Goal: Register for event/course

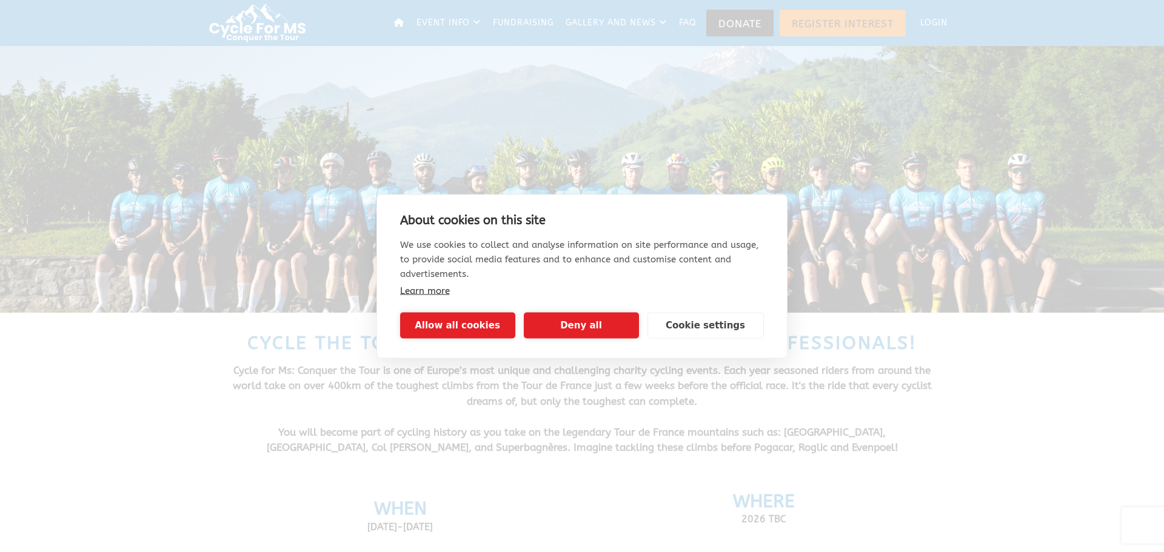
click at [503, 342] on div "About cookies on this site We use cookies to collect and analyse information on…" at bounding box center [582, 276] width 411 height 164
click at [493, 327] on button "Allow all cookies" at bounding box center [457, 325] width 115 height 26
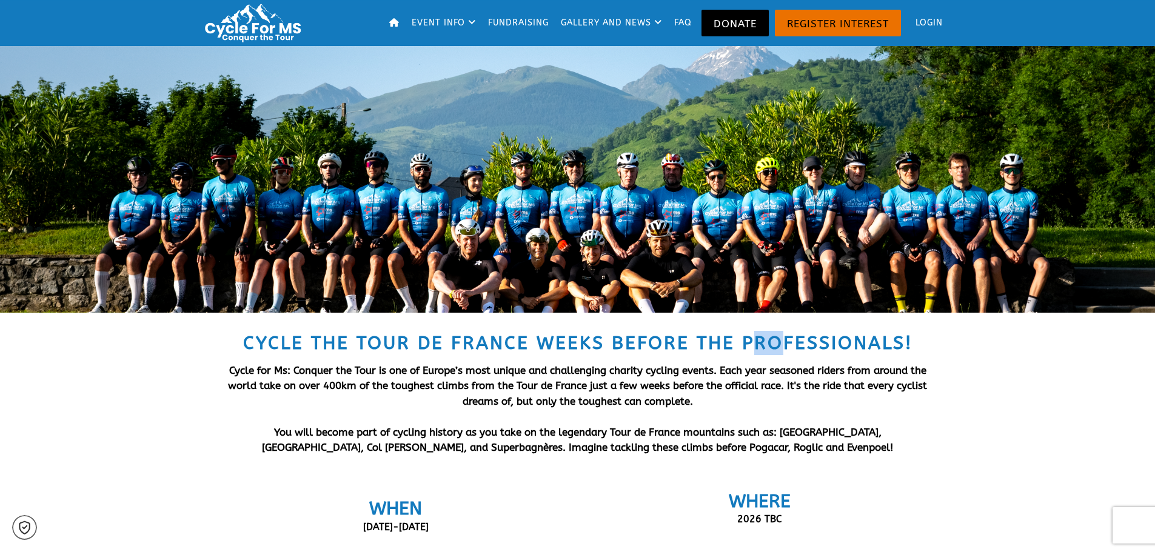
drag, startPoint x: 761, startPoint y: 338, endPoint x: 781, endPoint y: 338, distance: 20.6
click at [781, 338] on span "Cycle the Tour de France weeks before the professionals!" at bounding box center [578, 343] width 670 height 22
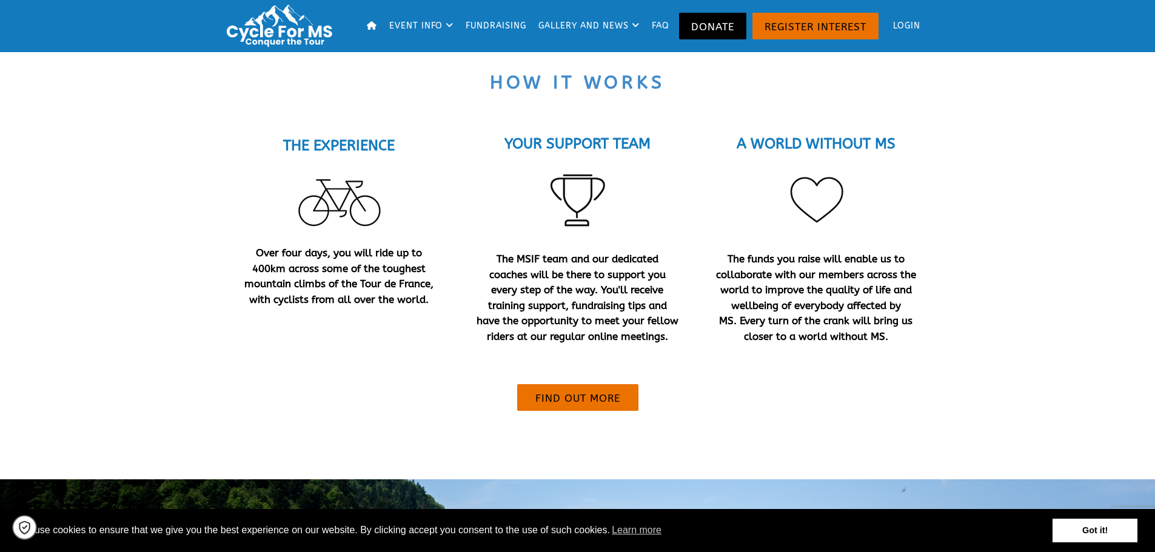
scroll to position [1092, 0]
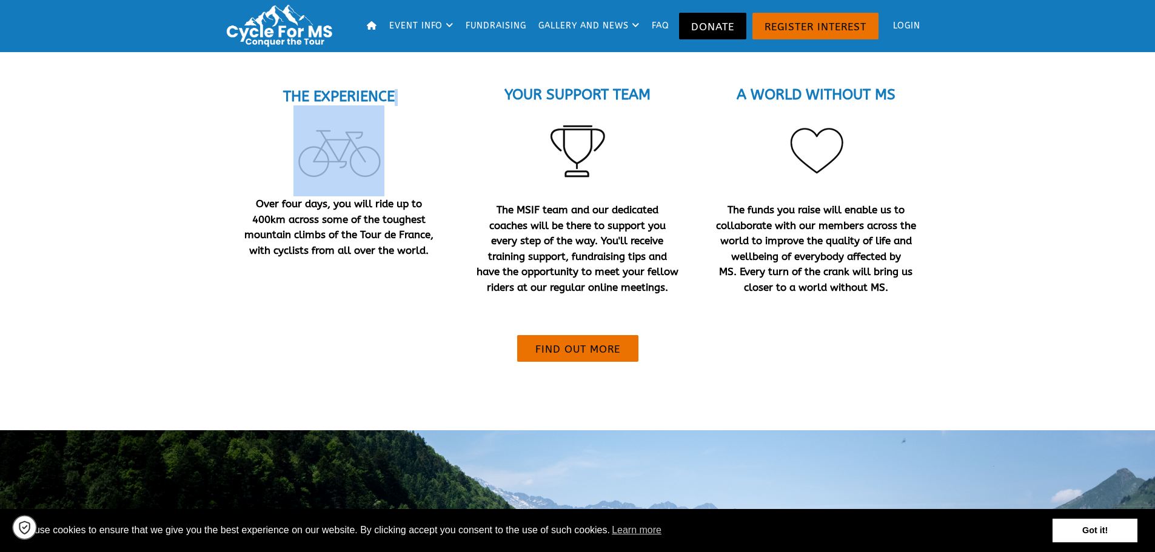
drag, startPoint x: 290, startPoint y: 191, endPoint x: 431, endPoint y: 193, distance: 140.7
click at [428, 193] on div "THE EXPERIENCE Over four days, you will ride up to 400km across some of the tou…" at bounding box center [339, 174] width 202 height 170
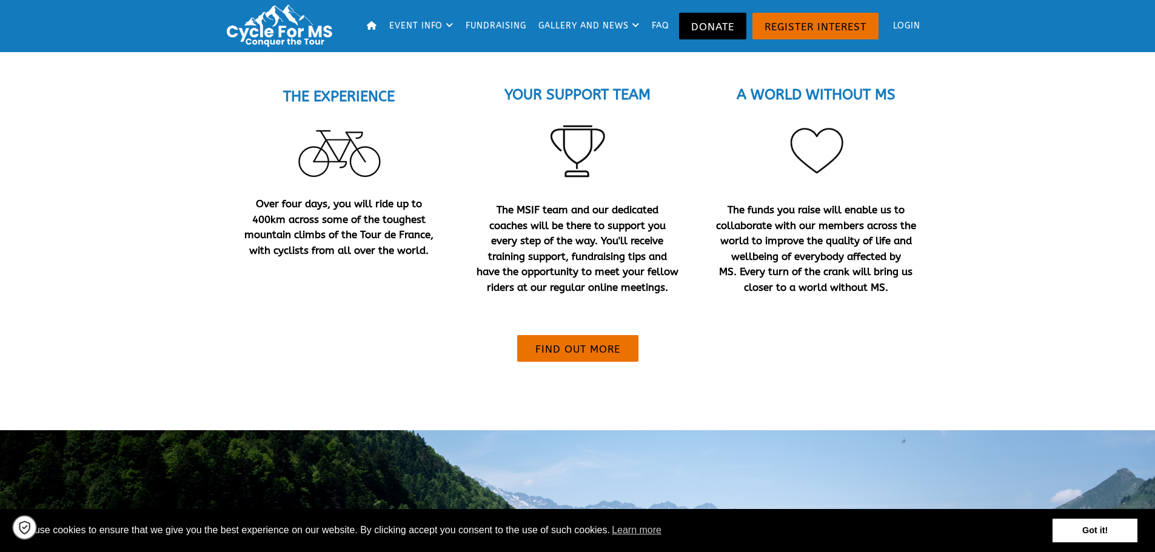
click at [463, 213] on div "YOUR SUPPORT TEAM The MSIF team and our dedicated coaches will be there to supp…" at bounding box center [577, 191] width 238 height 249
drag, startPoint x: 457, startPoint y: 215, endPoint x: 265, endPoint y: 218, distance: 191.7
click at [265, 218] on div "THE EXPERIENCE Over four days, you will ride up to 400km across some of the tou…" at bounding box center [339, 191] width 238 height 249
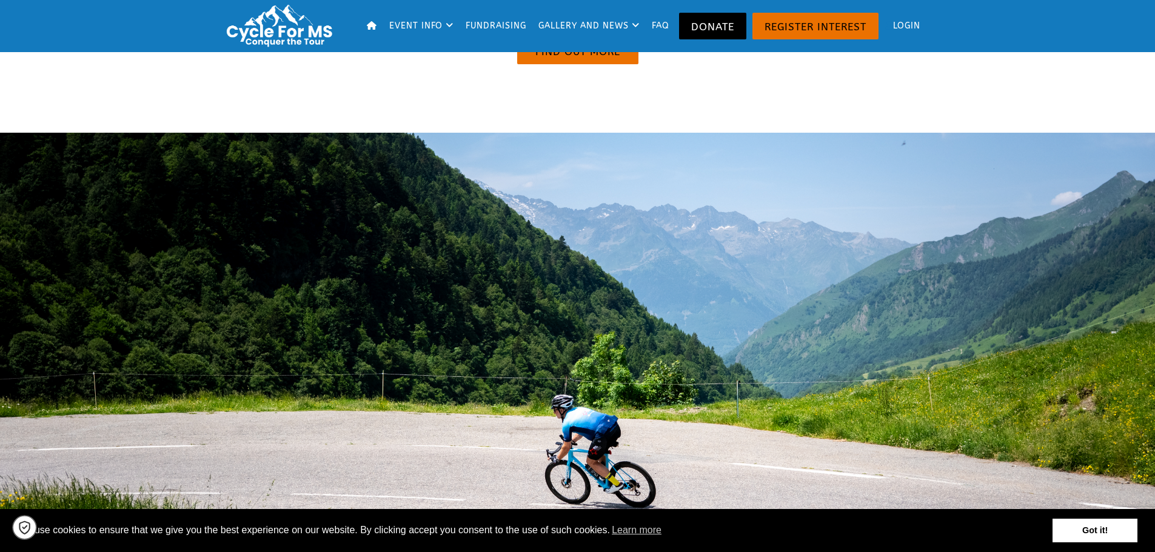
scroll to position [1456, 0]
